Goal: Information Seeking & Learning: Understand process/instructions

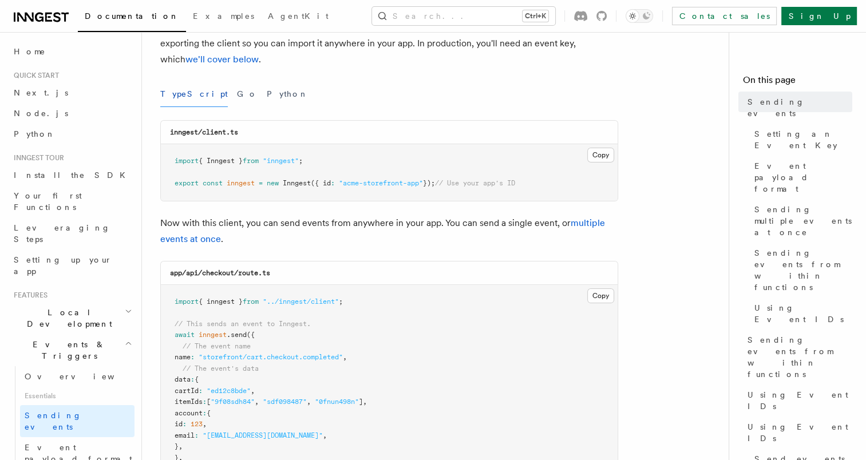
scroll to position [134, 0]
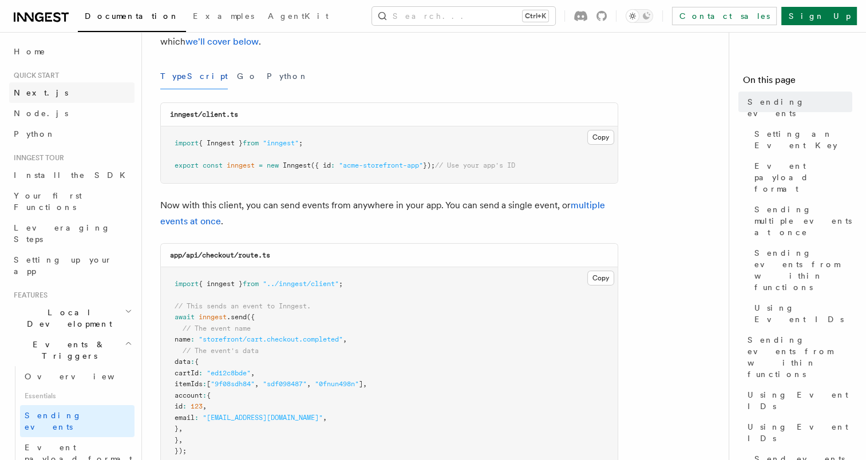
click at [52, 89] on link "Next.js" at bounding box center [71, 92] width 125 height 21
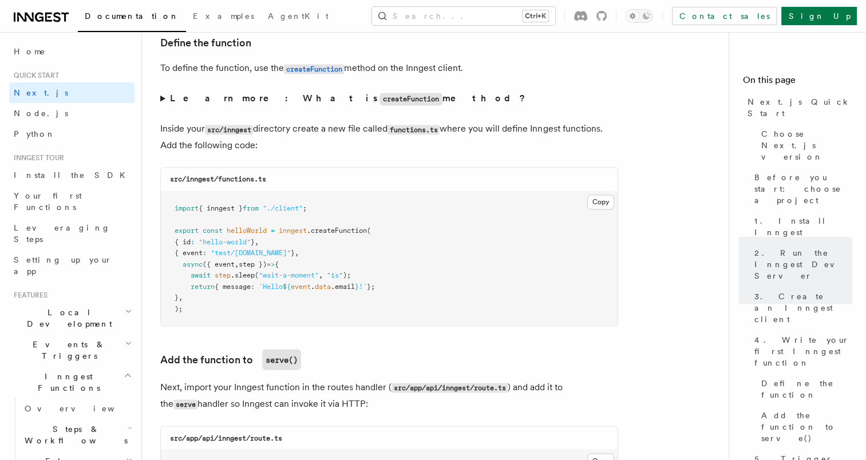
scroll to position [1956, 0]
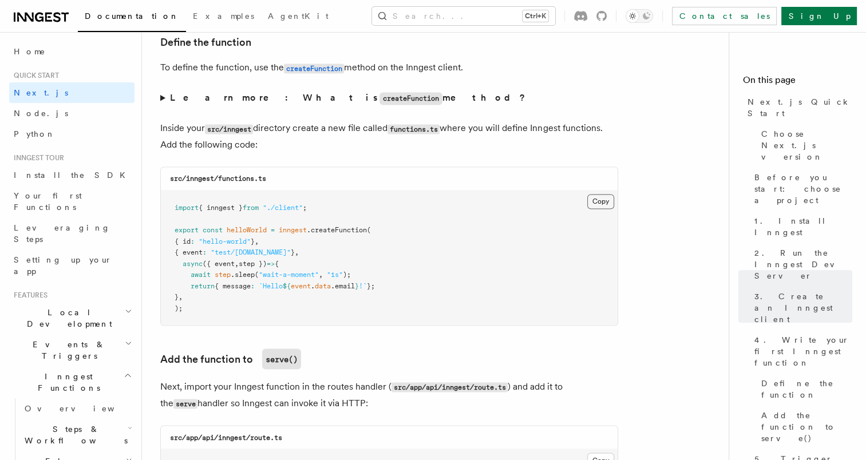
click at [604, 202] on button "Copy Copied" at bounding box center [600, 201] width 27 height 15
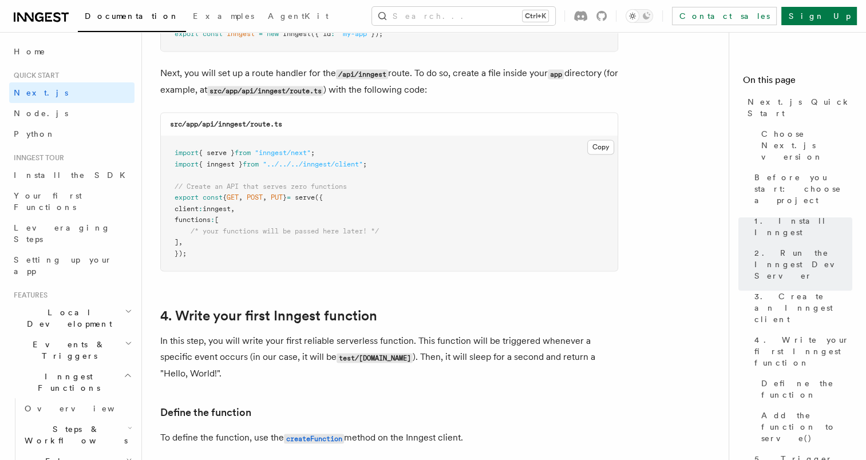
scroll to position [1586, 0]
click at [604, 146] on button "Copy Copied" at bounding box center [600, 147] width 27 height 15
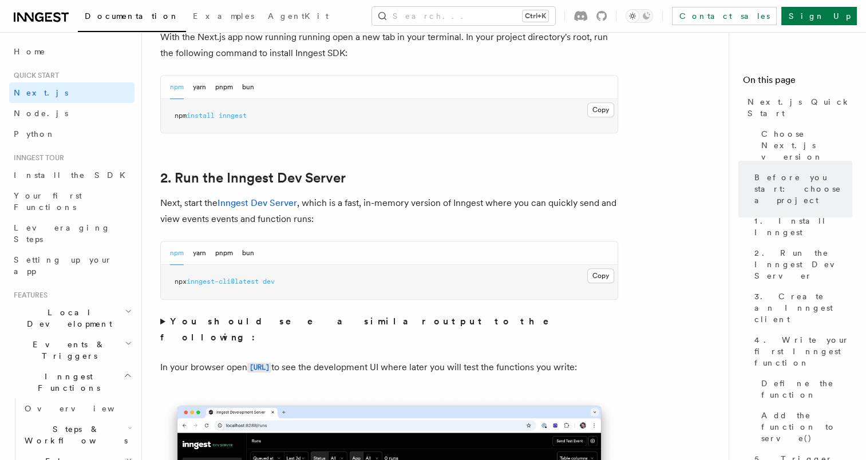
scroll to position [680, 0]
click at [596, 102] on button "Copy Copied" at bounding box center [600, 109] width 27 height 15
click at [593, 275] on button "Copy Copied" at bounding box center [600, 275] width 27 height 15
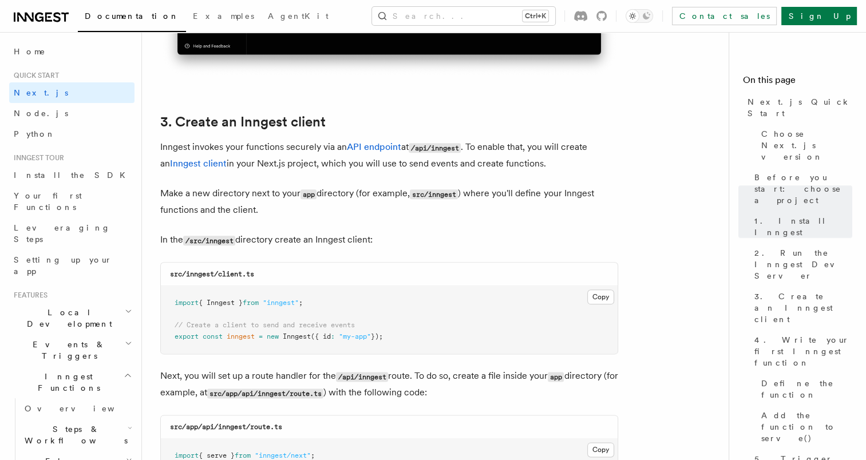
scroll to position [1366, 0]
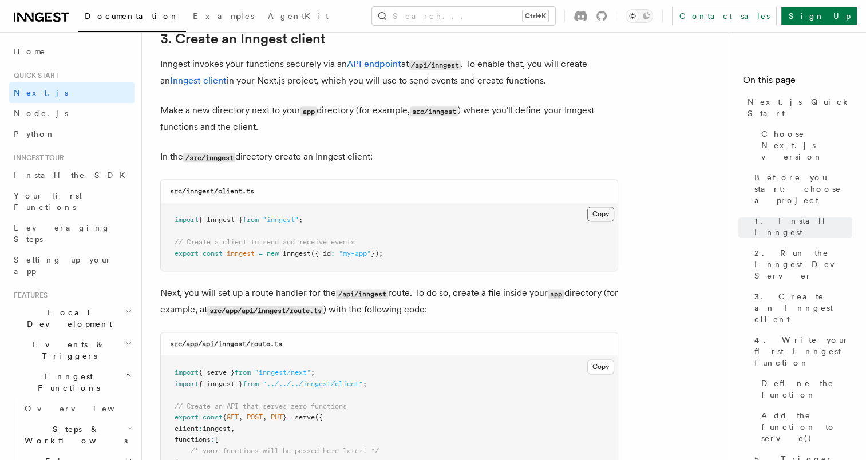
click at [593, 217] on button "Copy Copied" at bounding box center [600, 214] width 27 height 15
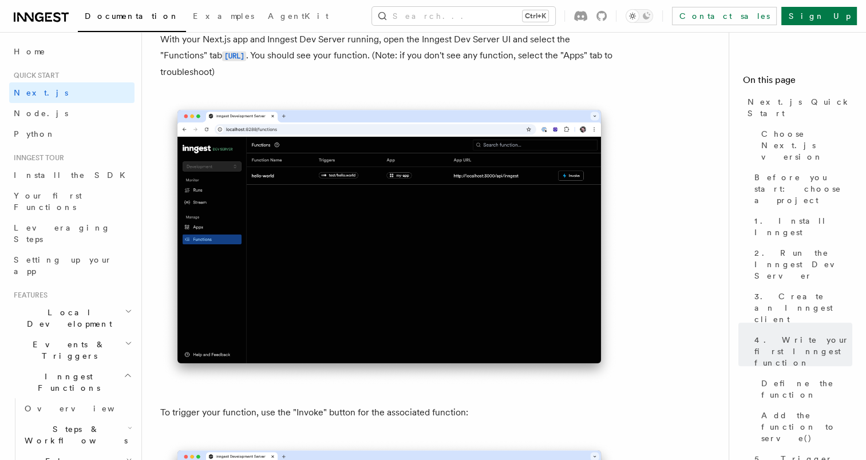
scroll to position [2740, 0]
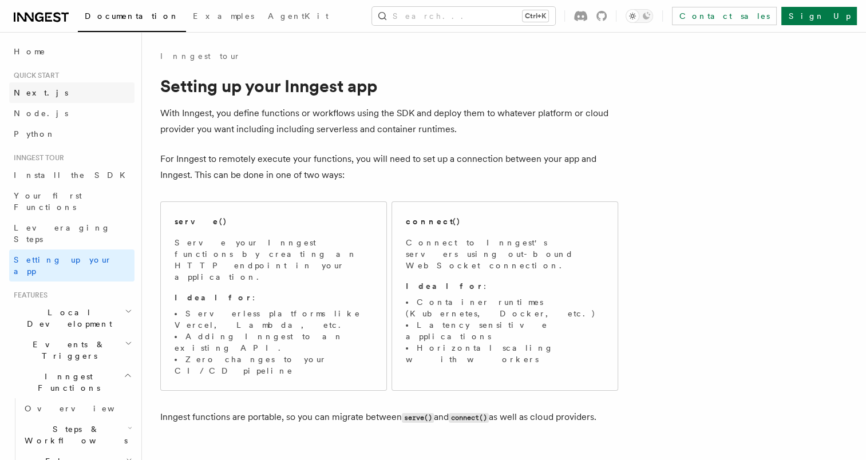
click at [50, 93] on link "Next.js" at bounding box center [71, 92] width 125 height 21
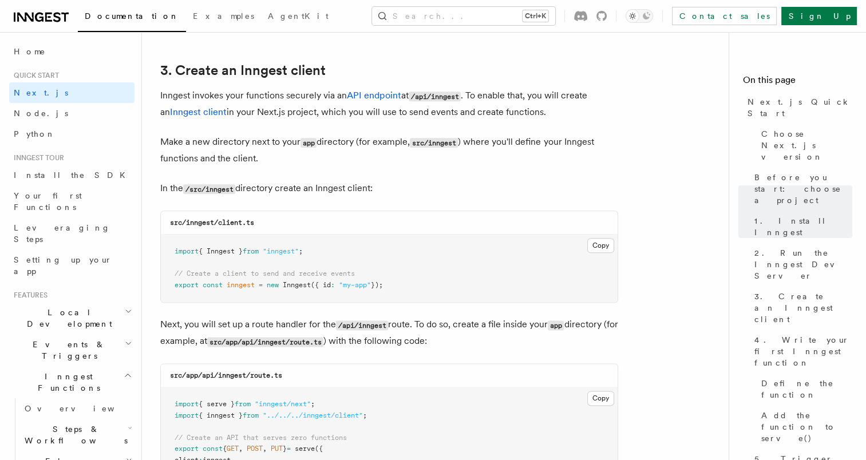
scroll to position [1336, 0]
click at [600, 247] on button "Copy Copied" at bounding box center [600, 244] width 27 height 15
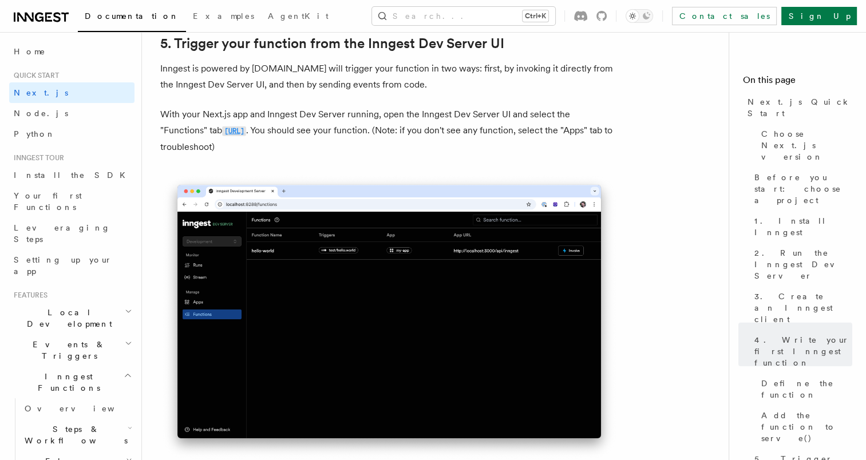
scroll to position [2663, 0]
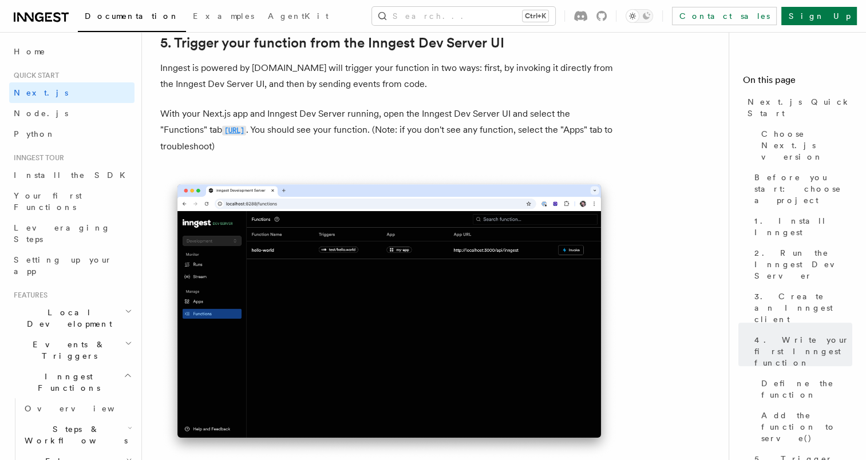
click at [246, 135] on code "[URL]" at bounding box center [234, 131] width 24 height 10
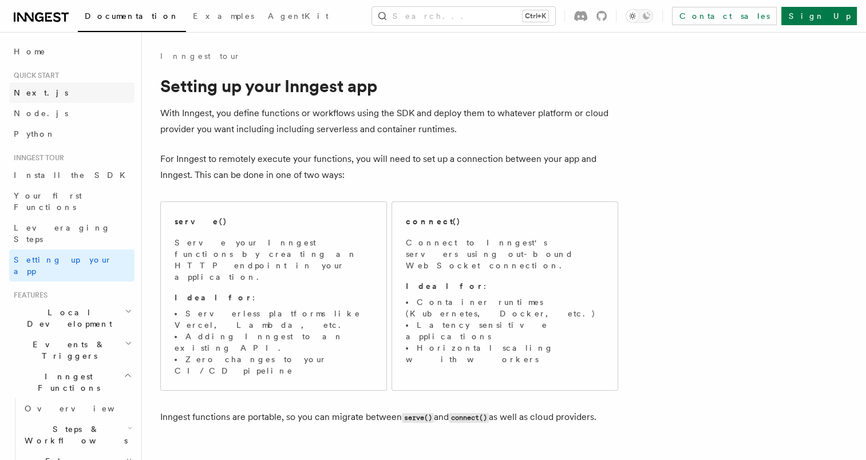
click at [44, 87] on link "Next.js" at bounding box center [71, 92] width 125 height 21
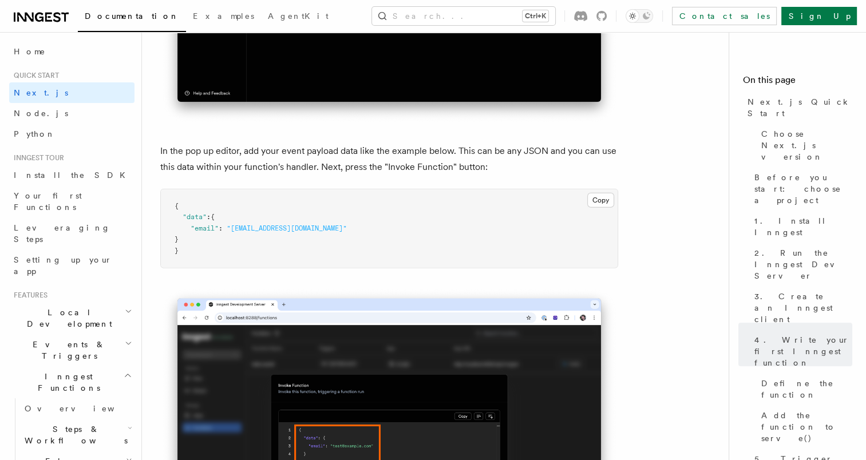
scroll to position [3341, 0]
